Goal: Download file/media

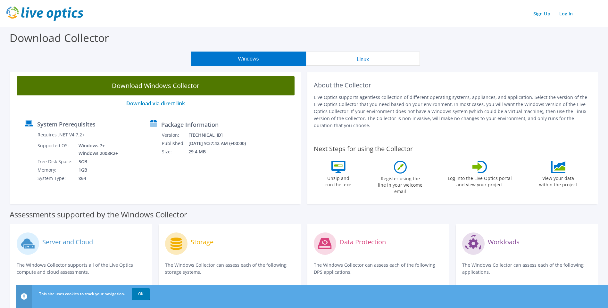
click at [154, 89] on link "Download Windows Collector" at bounding box center [156, 85] width 278 height 19
